Goal: Check status: Check status

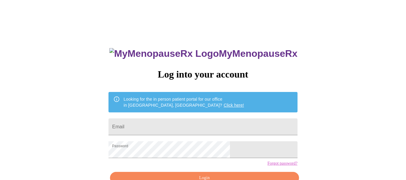
scroll to position [35, 0]
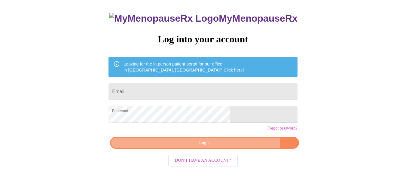
click at [230, 147] on span "Login" at bounding box center [204, 143] width 175 height 8
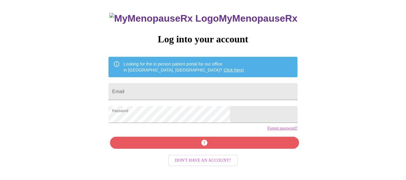
click at [230, 155] on div "MyMenopauseRx Log into your account Looking for the in person patient portal fo…" at bounding box center [203, 93] width 201 height 180
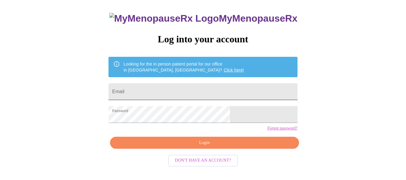
click at [250, 88] on input "Email" at bounding box center [203, 91] width 189 height 17
click at [228, 161] on div "MyMenopauseRx Log into your account Looking for the in person patient portal fo…" at bounding box center [203, 93] width 201 height 180
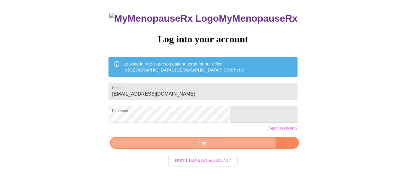
click at [227, 147] on span "Login" at bounding box center [204, 143] width 175 height 8
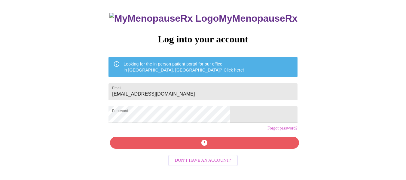
click at [225, 98] on form "Email cgomez@trinityservices.org" at bounding box center [203, 91] width 189 height 23
click at [225, 92] on input "cgomez@trinityservices.org" at bounding box center [203, 91] width 189 height 17
type input "skina79@aol.com"
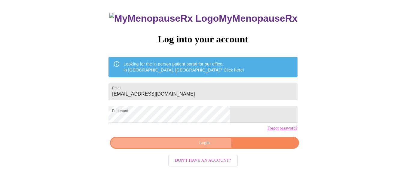
click at [202, 149] on button "Login" at bounding box center [204, 143] width 189 height 12
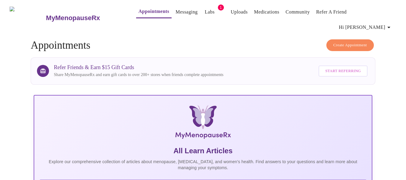
click at [205, 14] on link "Labs" at bounding box center [210, 12] width 10 height 8
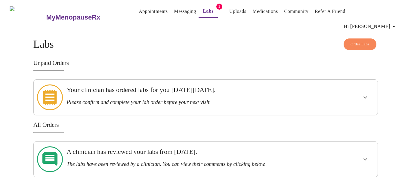
click at [204, 88] on div "Your clinician has ordered labs for you on Tuesday, July 15th. Please confirm a…" at bounding box center [188, 96] width 245 height 20
click at [367, 94] on icon "show more" at bounding box center [365, 97] width 7 height 7
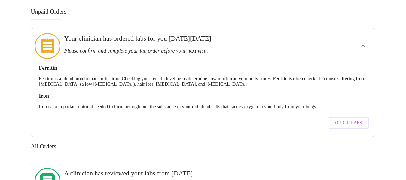
scroll to position [63, 0]
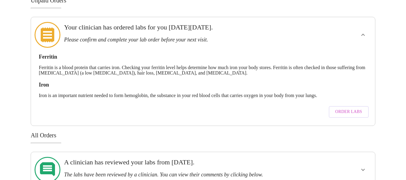
click at [357, 106] on button "Order Labs" at bounding box center [349, 112] width 40 height 12
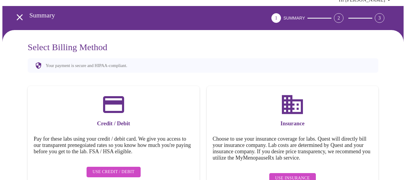
scroll to position [40, 0]
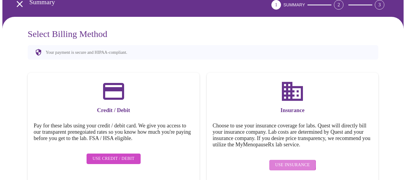
click at [287, 162] on span "Use Insurance" at bounding box center [293, 166] width 35 height 8
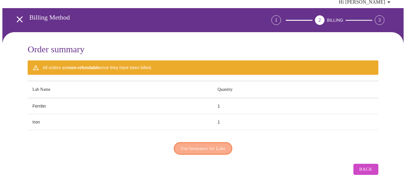
click at [222, 145] on span "Use Insurance for Labs" at bounding box center [203, 149] width 45 height 8
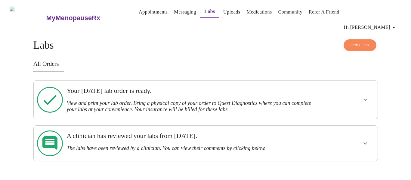
click at [289, 102] on div "Your Tuesday, July 15th lab order is ready. View and print your lab order. Brin…" at bounding box center [188, 100] width 249 height 34
click at [365, 94] on button "show more" at bounding box center [365, 100] width 14 height 14
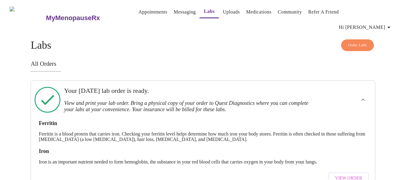
scroll to position [47, 0]
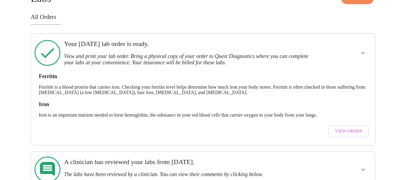
click at [345, 128] on span "View Order" at bounding box center [348, 132] width 27 height 8
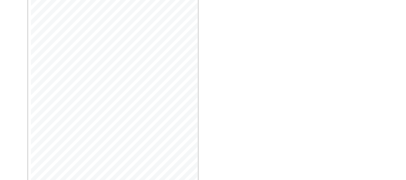
scroll to position [180, 0]
click at [58, 163] on span "Open Larger PDF" at bounding box center [55, 167] width 39 height 8
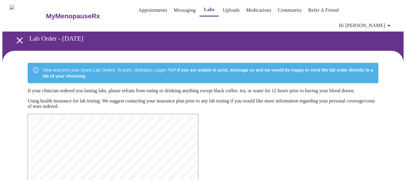
scroll to position [3, 0]
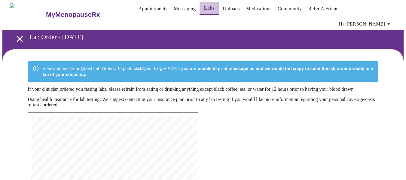
click at [204, 12] on link "Labs" at bounding box center [209, 8] width 11 height 8
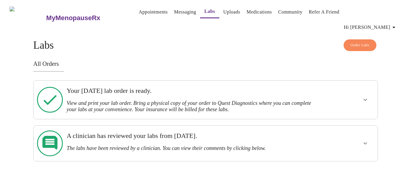
click at [225, 145] on h3 "The labs have been reviewed by a clinician. You can view their comments by clic…" at bounding box center [188, 148] width 245 height 6
click at [366, 140] on icon "show more" at bounding box center [365, 143] width 7 height 7
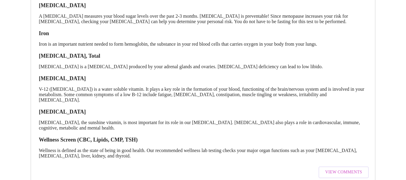
scroll to position [208, 0]
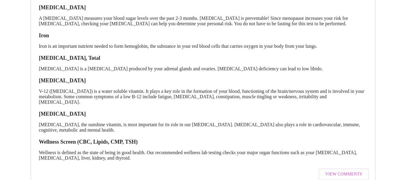
click at [97, 139] on h3 "Wellness Screen (CBC, Lipids, CMP, TSH)" at bounding box center [203, 142] width 329 height 6
click at [106, 150] on p "Wellness is defined as the state of being in good health. Our recommended welln…" at bounding box center [203, 155] width 329 height 11
click at [331, 171] on span "View Comments" at bounding box center [343, 175] width 37 height 8
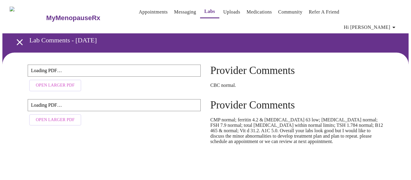
click at [46, 80] on button "Open Larger PDF" at bounding box center [55, 86] width 52 height 12
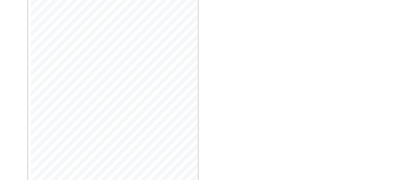
scroll to position [95, 0]
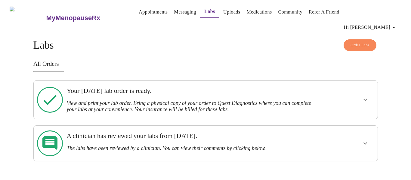
click at [58, 128] on div at bounding box center [50, 143] width 28 height 31
click at [365, 140] on icon "show more" at bounding box center [365, 143] width 7 height 7
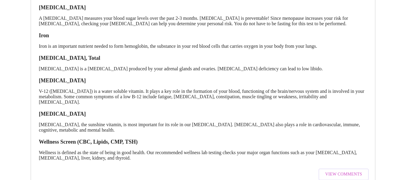
scroll to position [211, 0]
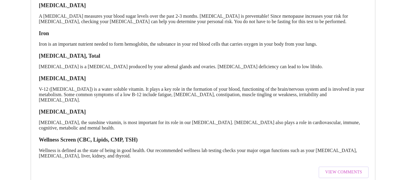
click at [325, 167] on button "View Comments" at bounding box center [344, 173] width 50 height 12
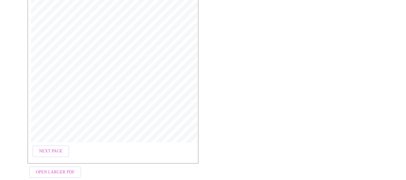
scroll to position [383, 0]
click at [42, 165] on button "Open Larger PDF" at bounding box center [55, 171] width 52 height 12
